Goal: Navigation & Orientation: Understand site structure

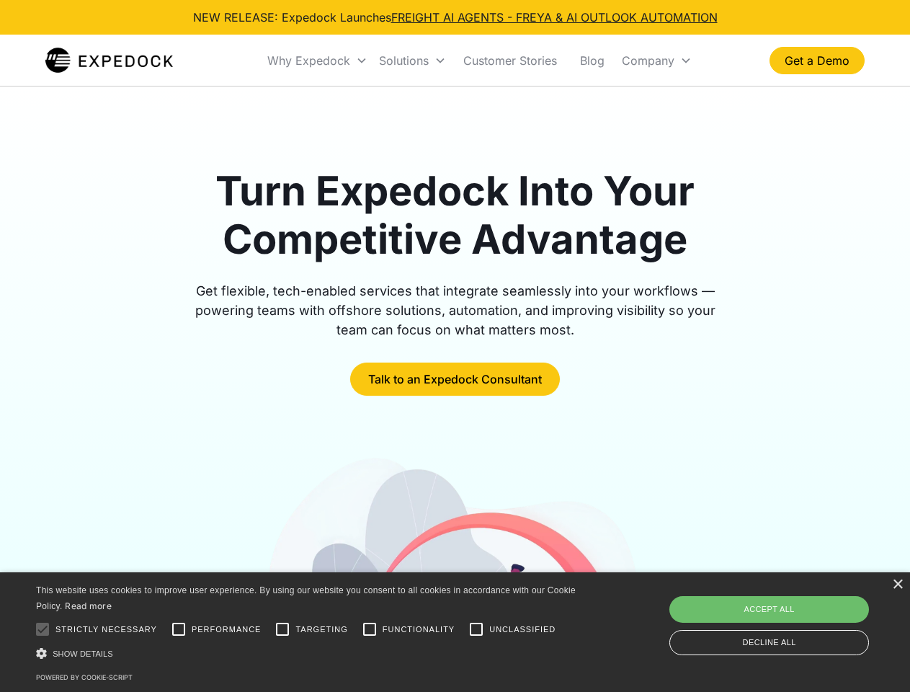
click at [318, 61] on div "Why Expedock" at bounding box center [308, 60] width 83 height 14
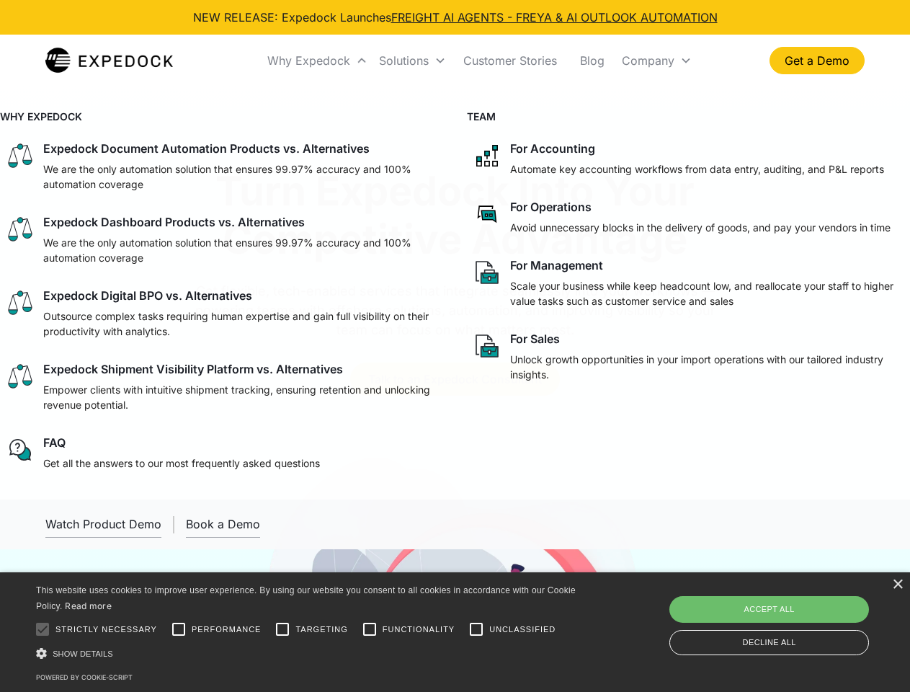
click at [412, 61] on div "Solutions" at bounding box center [404, 60] width 50 height 14
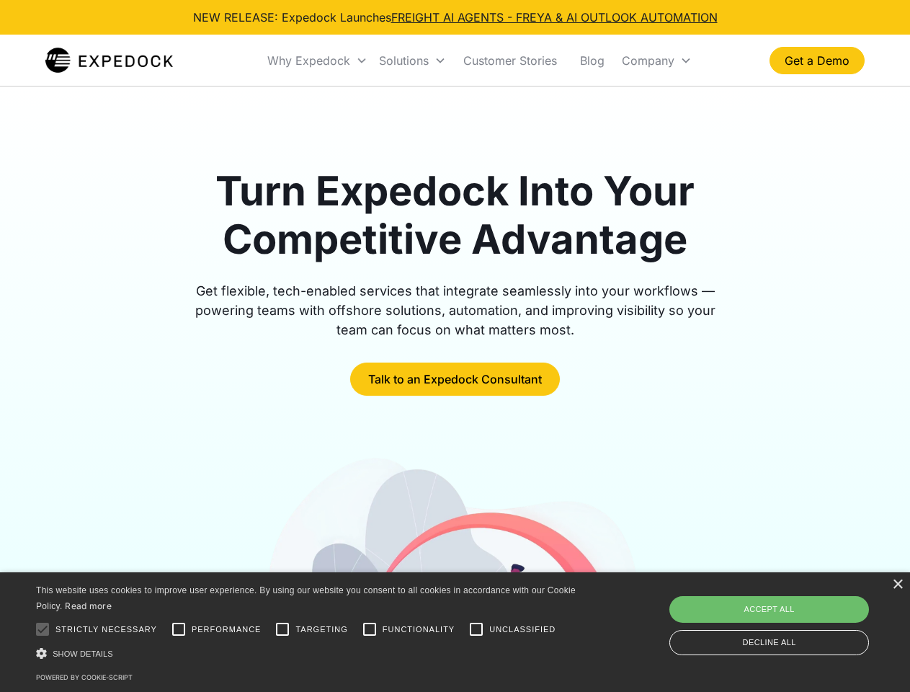
click at [657, 61] on div "Company" at bounding box center [648, 60] width 53 height 14
click at [43, 629] on div at bounding box center [42, 629] width 29 height 29
click at [179, 629] on input "Performance" at bounding box center [178, 629] width 29 height 29
checkbox input "true"
click at [282, 629] on input "Targeting" at bounding box center [282, 629] width 29 height 29
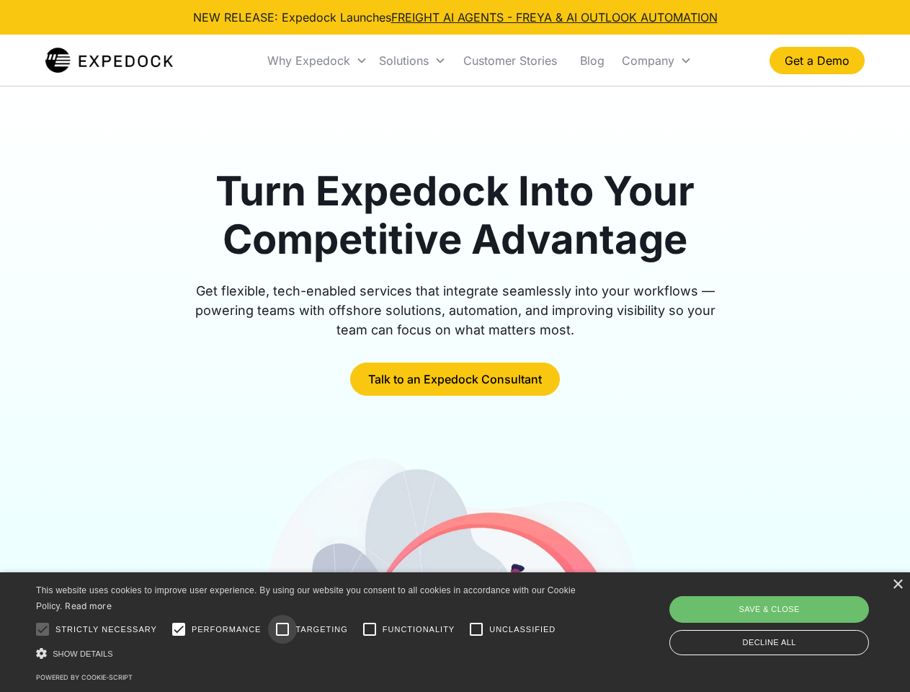
checkbox input "true"
click at [370, 629] on input "Functionality" at bounding box center [369, 629] width 29 height 29
checkbox input "true"
click at [476, 629] on input "Unclassified" at bounding box center [476, 629] width 29 height 29
checkbox input "true"
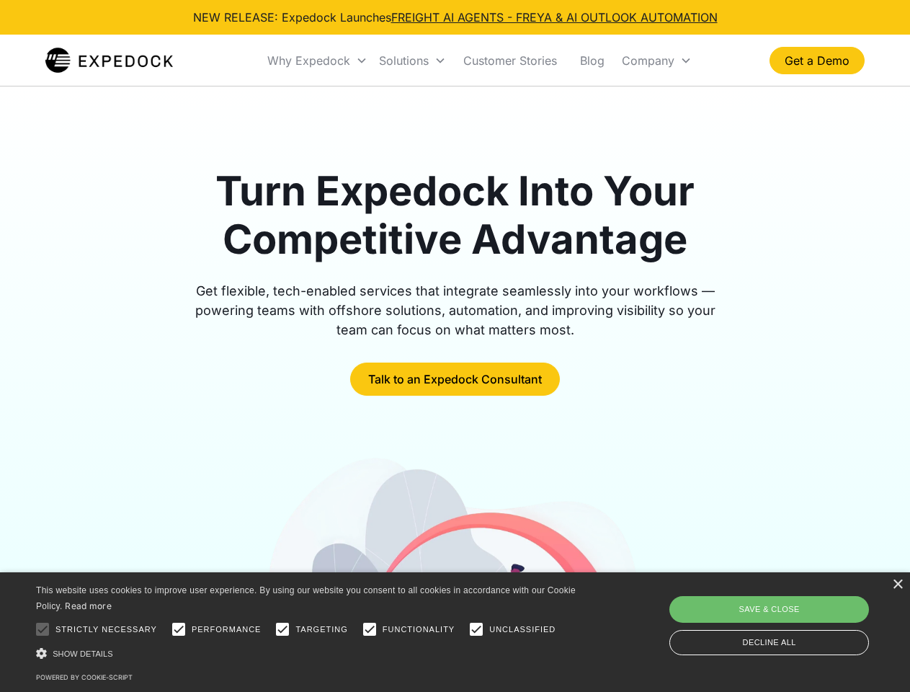
click at [308, 653] on div "Show details Hide details" at bounding box center [308, 653] width 545 height 15
